Goal: Use online tool/utility: Utilize a website feature to perform a specific function

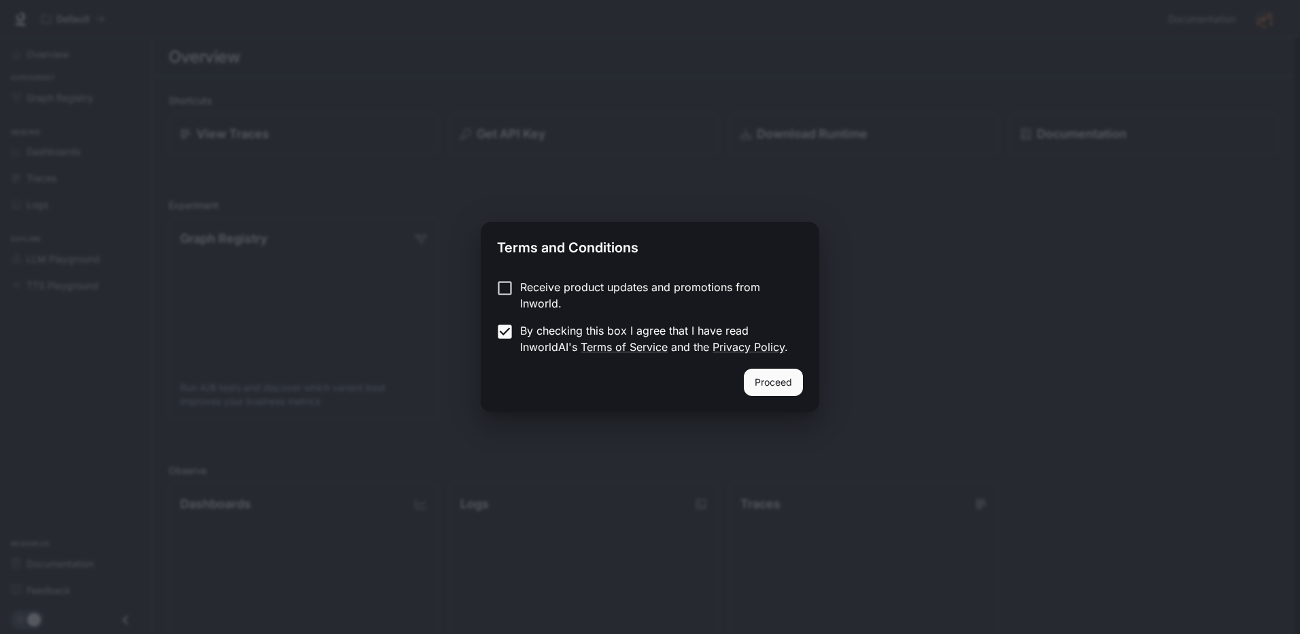
click at [785, 386] on button "Proceed" at bounding box center [773, 381] width 59 height 27
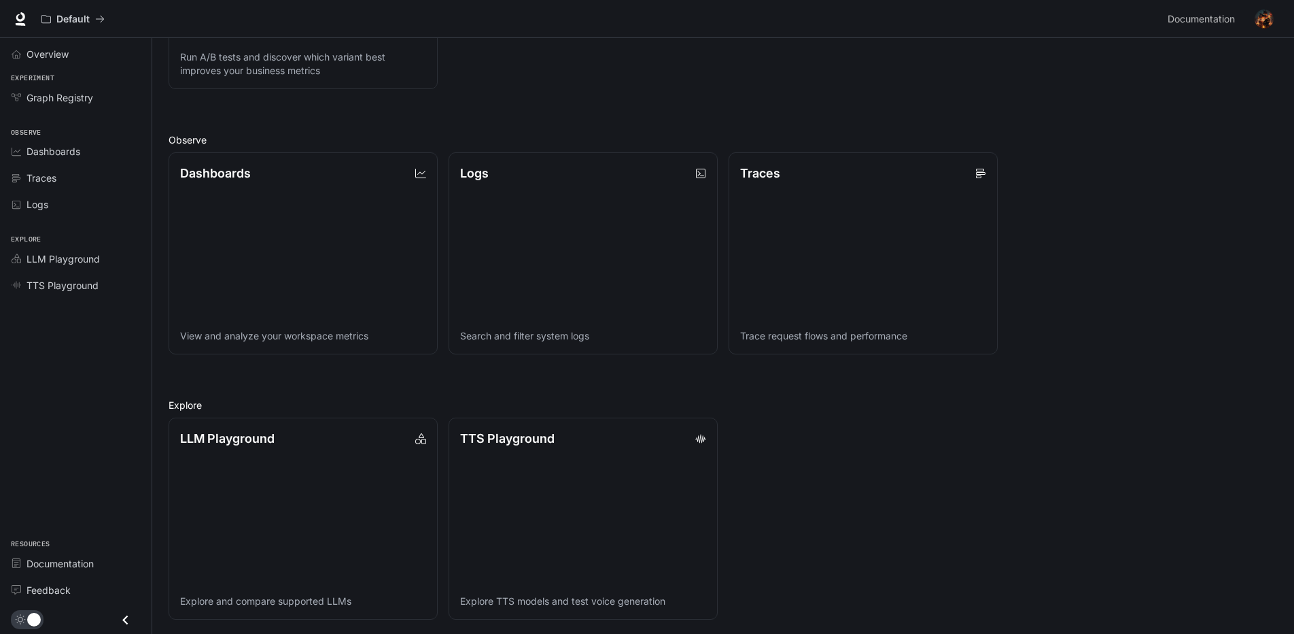
scroll to position [332, 0]
click at [318, 512] on link "LLM Playground Explore and compare supported LLMs" at bounding box center [303, 517] width 272 height 204
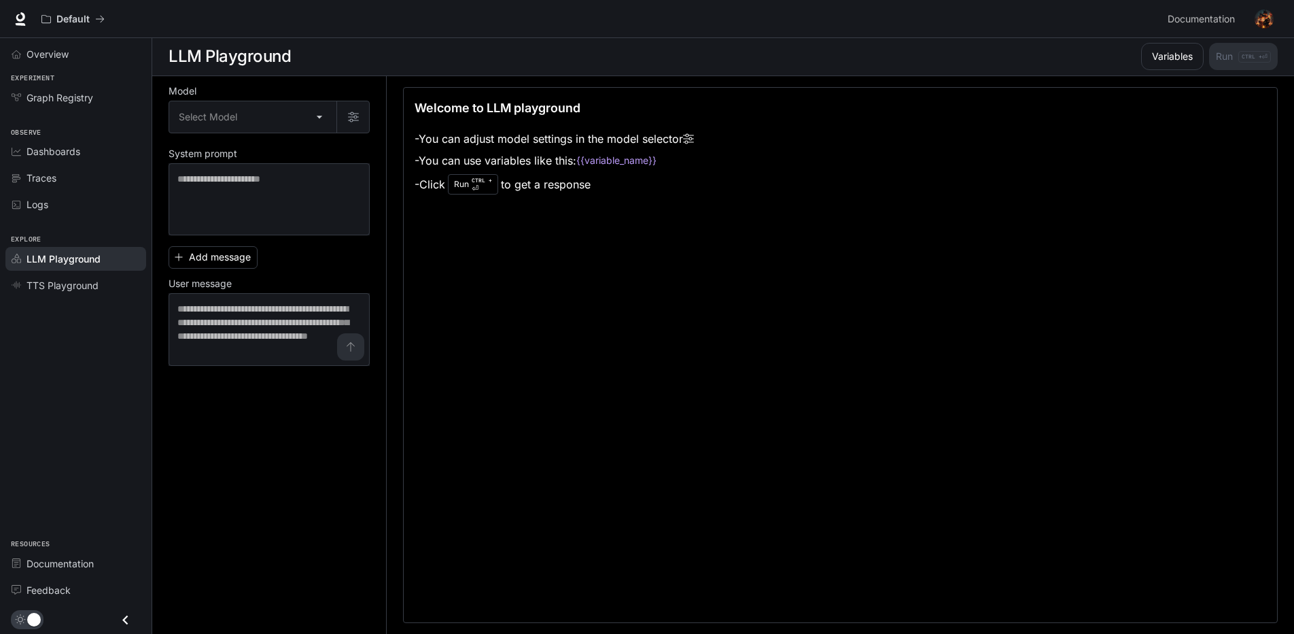
scroll to position [1, 0]
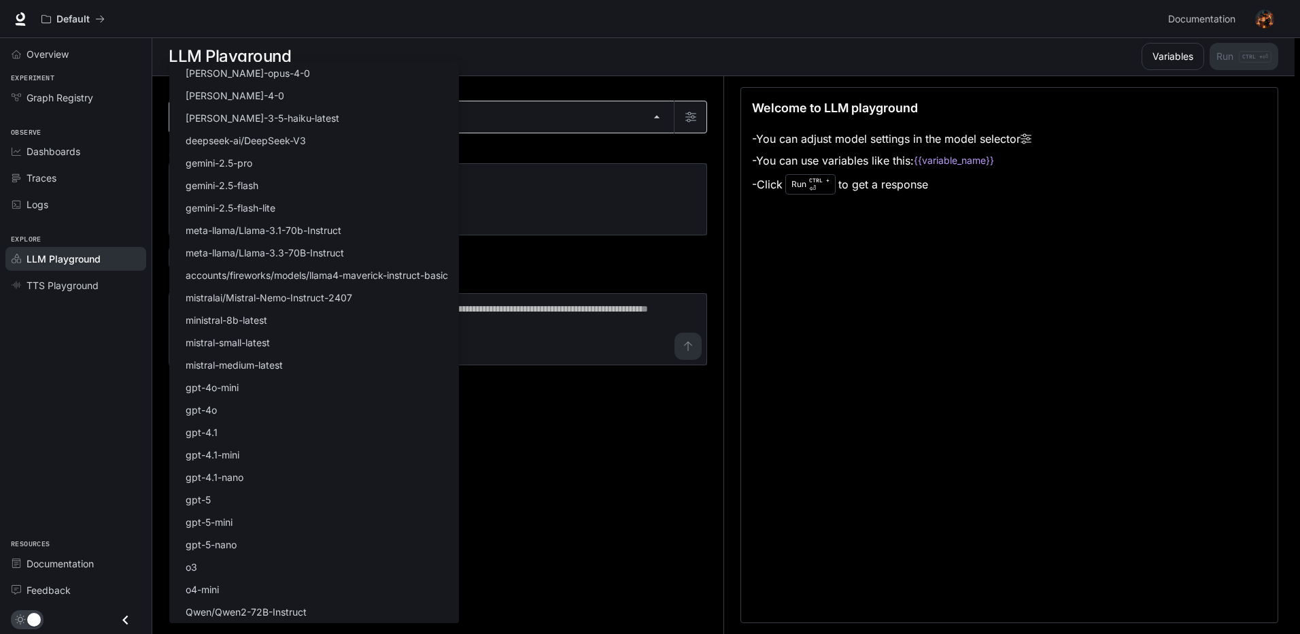
click at [558, 124] on body "Skip to main content Default Documentation Documentation Portal Overview Experi…" at bounding box center [650, 316] width 1300 height 634
click at [387, 88] on li "[PERSON_NAME]-4-0" at bounding box center [314, 95] width 290 height 22
type input "**********"
